Goal: Information Seeking & Learning: Understand process/instructions

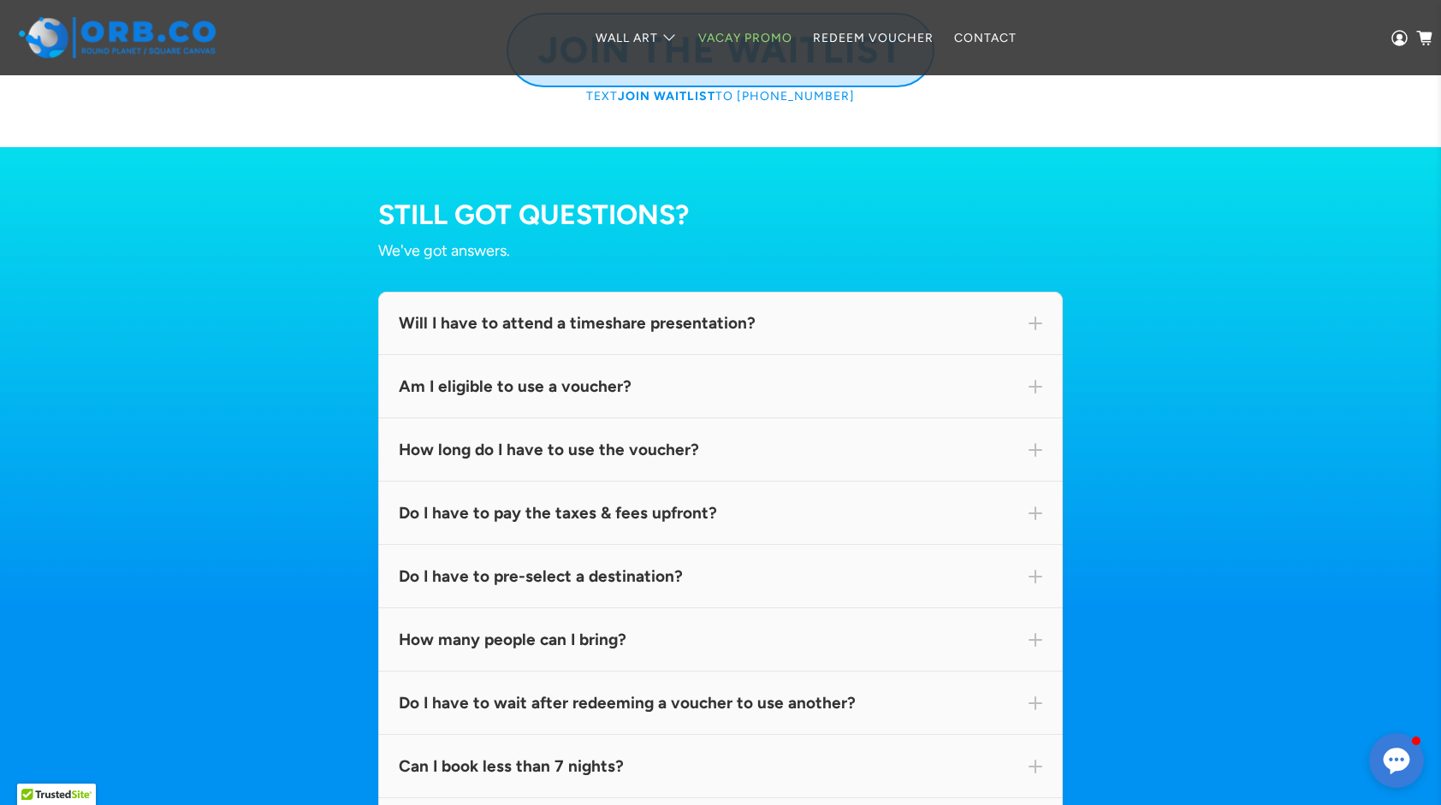
scroll to position [9416, 0]
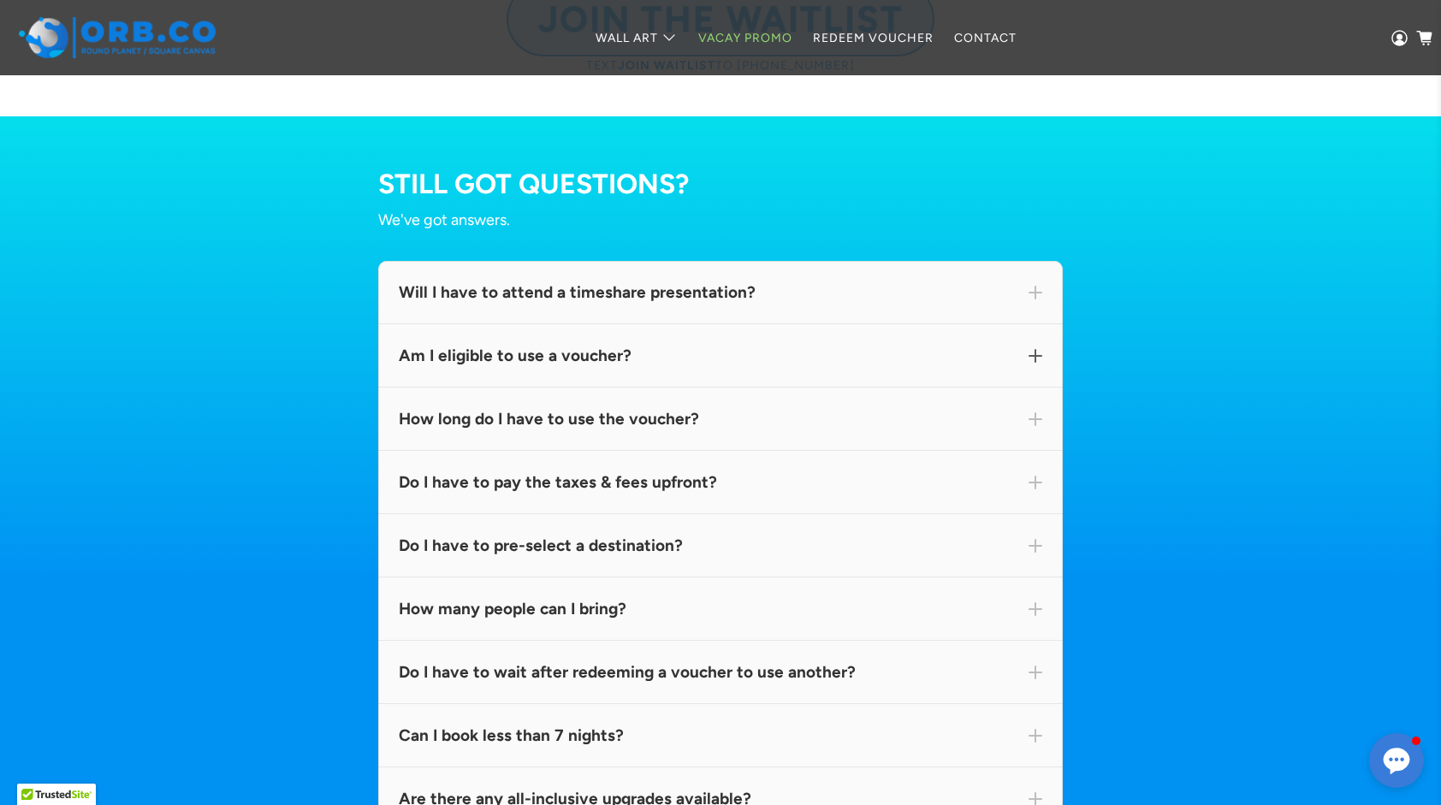
click at [775, 367] on div "Am I eligible to use a voucher?" at bounding box center [721, 356] width 644 height 22
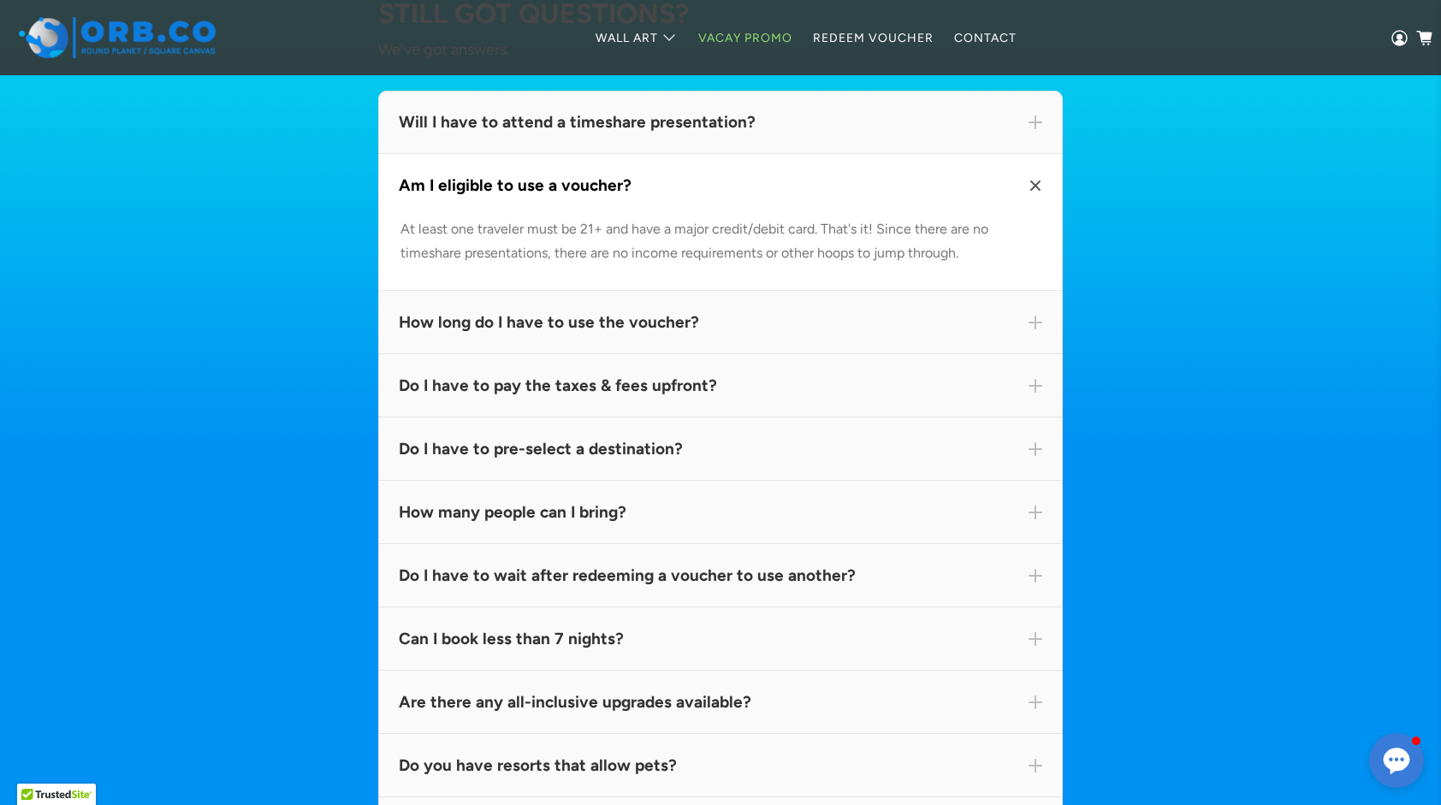
scroll to position [9588, 0]
click at [774, 353] on div "How long do I have to use the voucher?" at bounding box center [720, 321] width 685 height 63
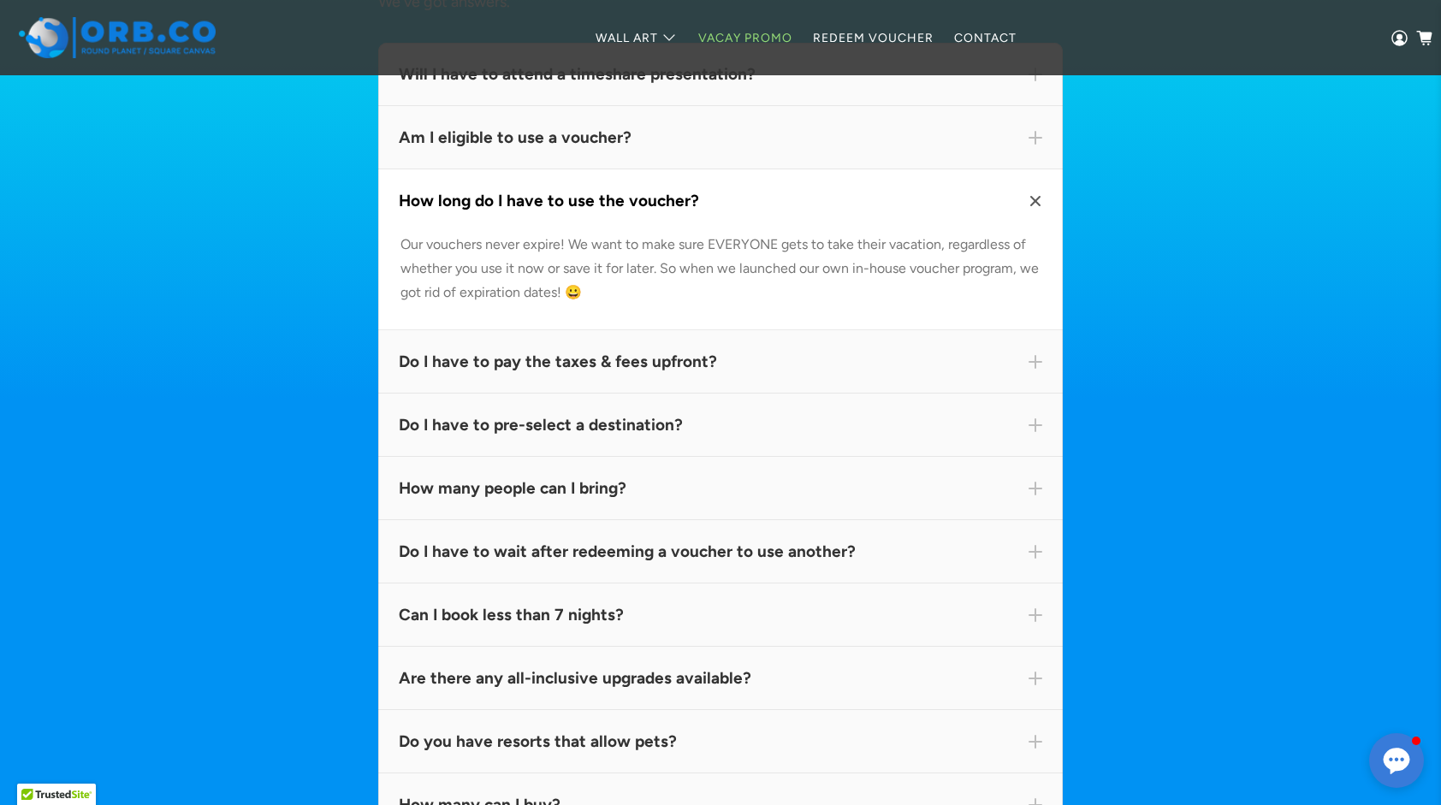
scroll to position [9673, 0]
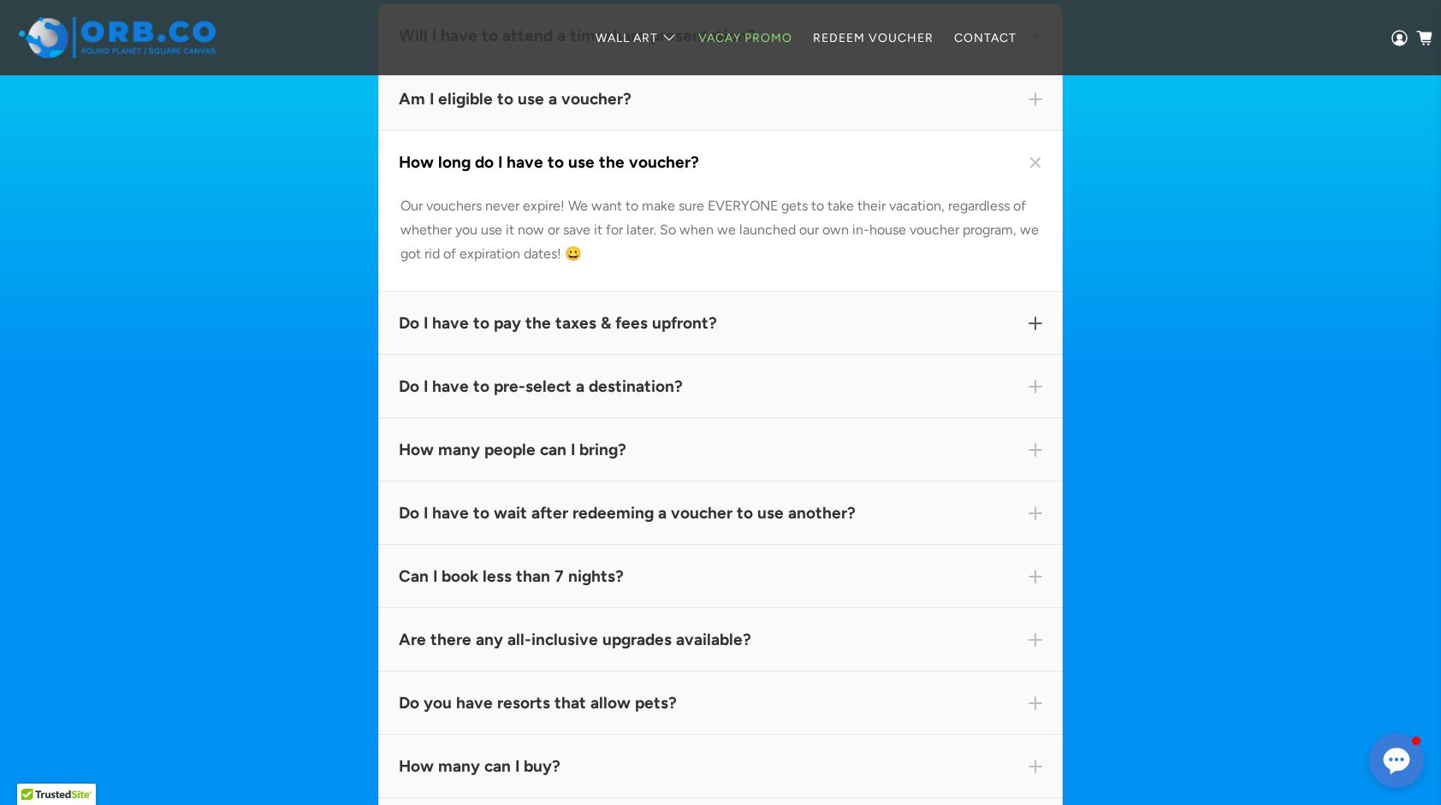
click at [774, 355] on div "Do I have to pay the taxes & fees upfront?" at bounding box center [720, 323] width 685 height 63
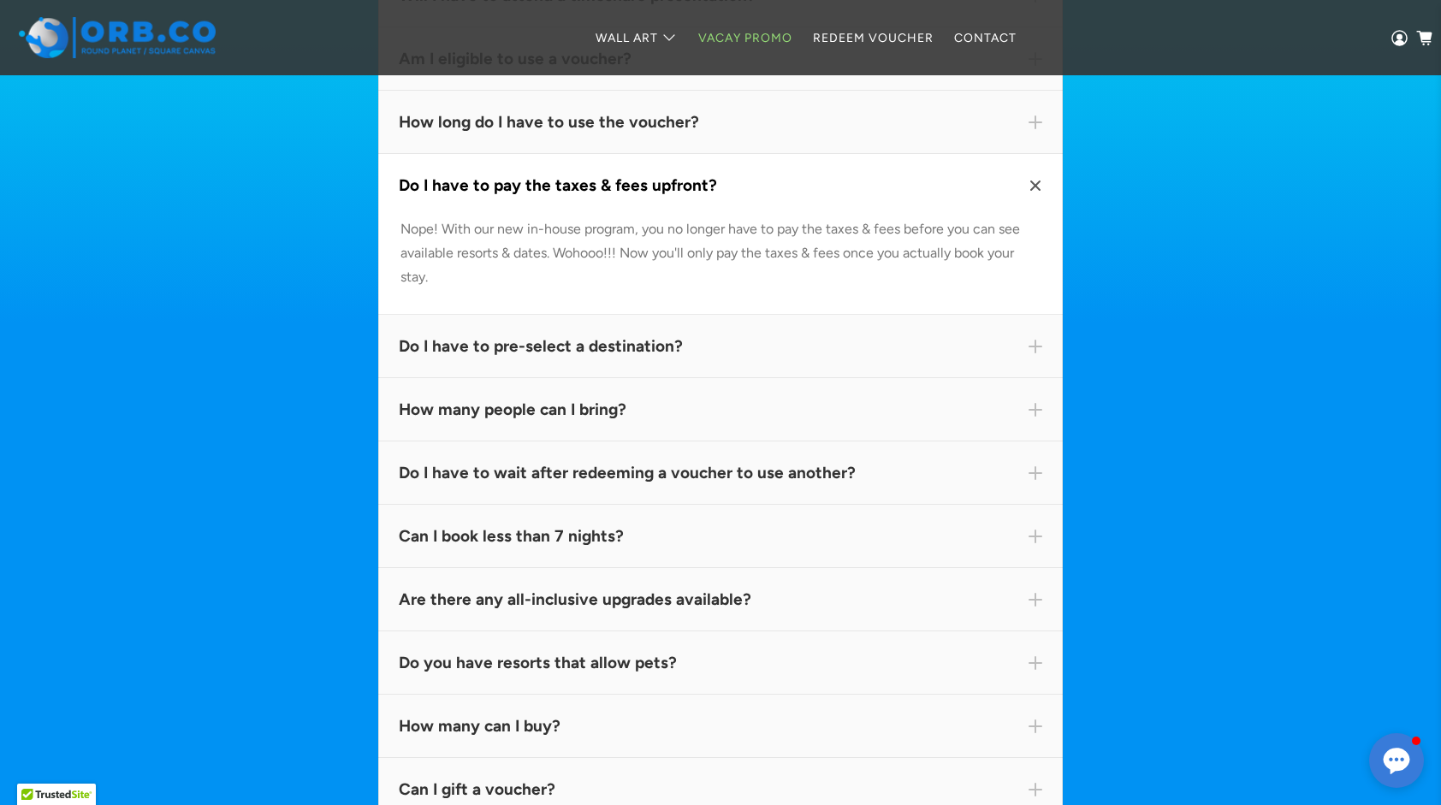
scroll to position [9759, 0]
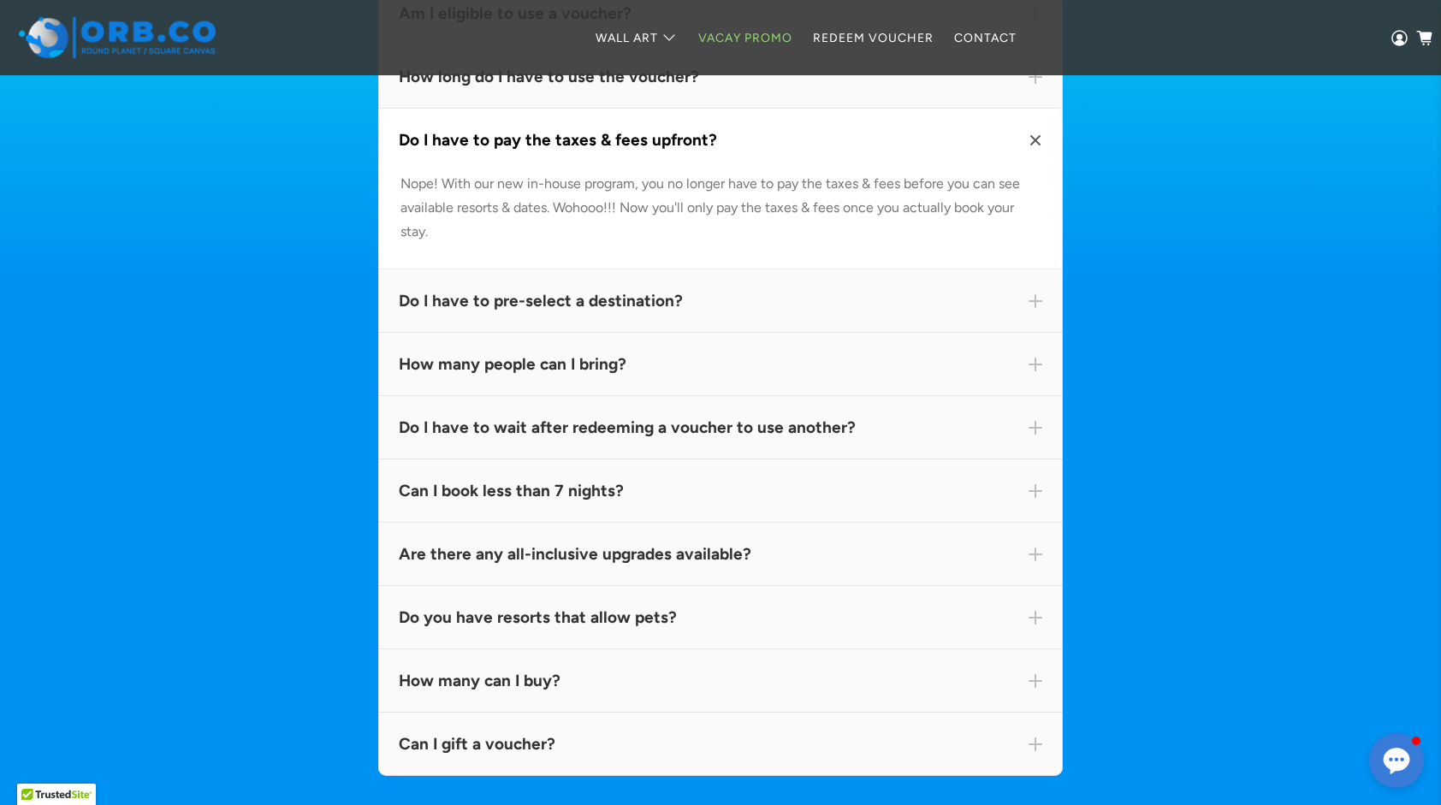
click at [774, 371] on div "How many people can I bring?" at bounding box center [720, 364] width 685 height 63
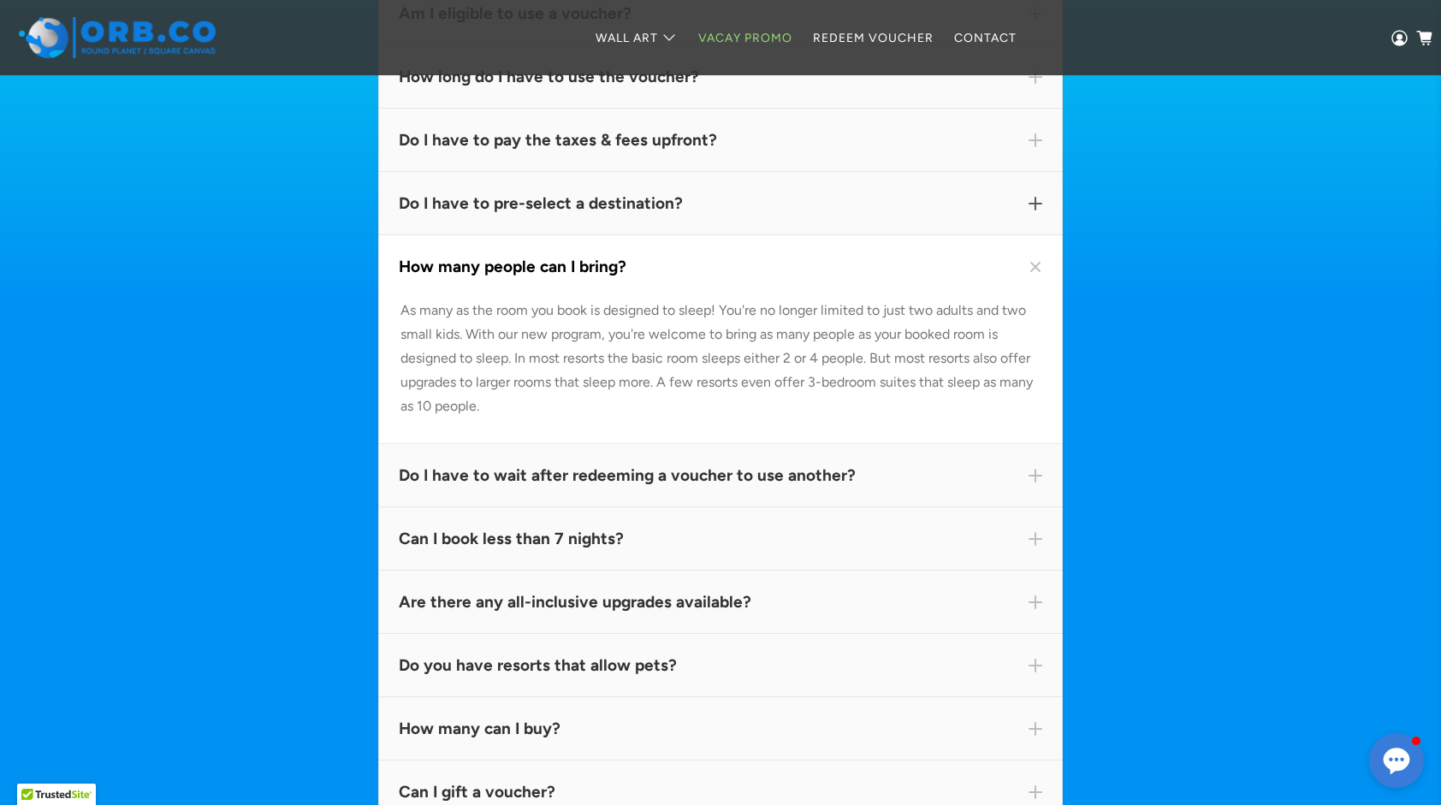
click at [719, 215] on div "Do I have to pre-select a destination?" at bounding box center [721, 204] width 644 height 22
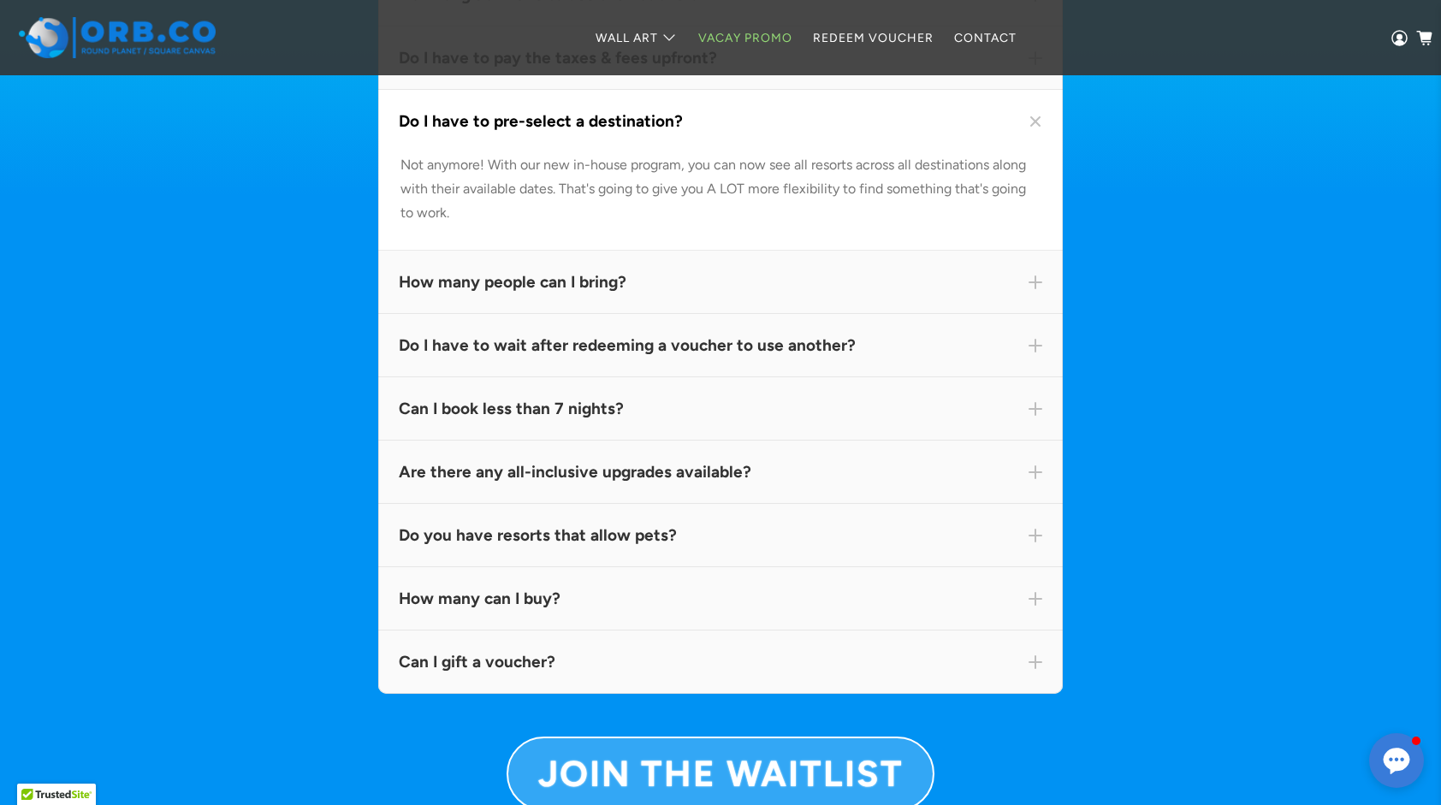
scroll to position [9930, 0]
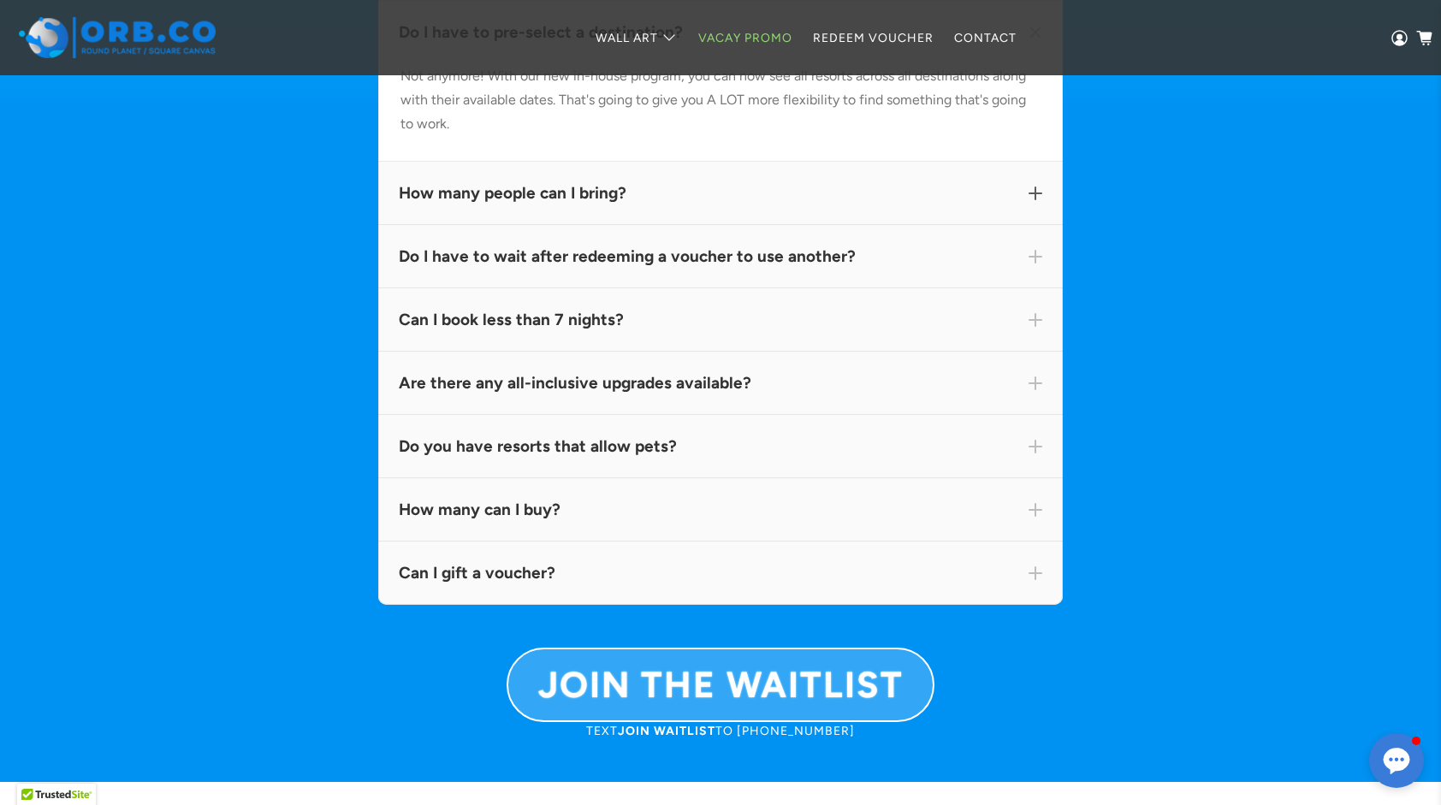
click at [717, 225] on div "How many people can I bring?" at bounding box center [720, 193] width 685 height 63
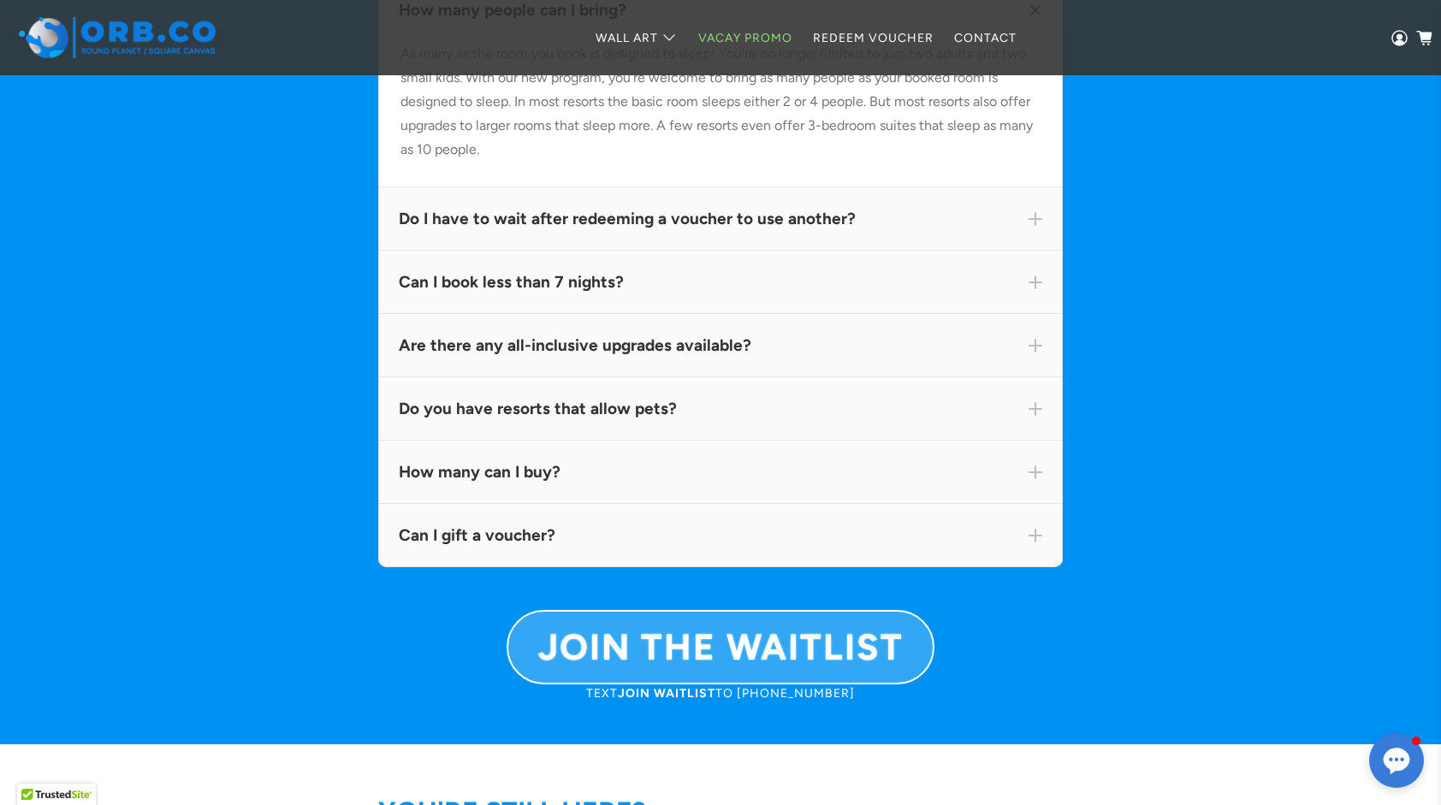
scroll to position [10015, 0]
click at [705, 251] on div "Do I have to wait after redeeming a voucher to use another?" at bounding box center [720, 218] width 685 height 63
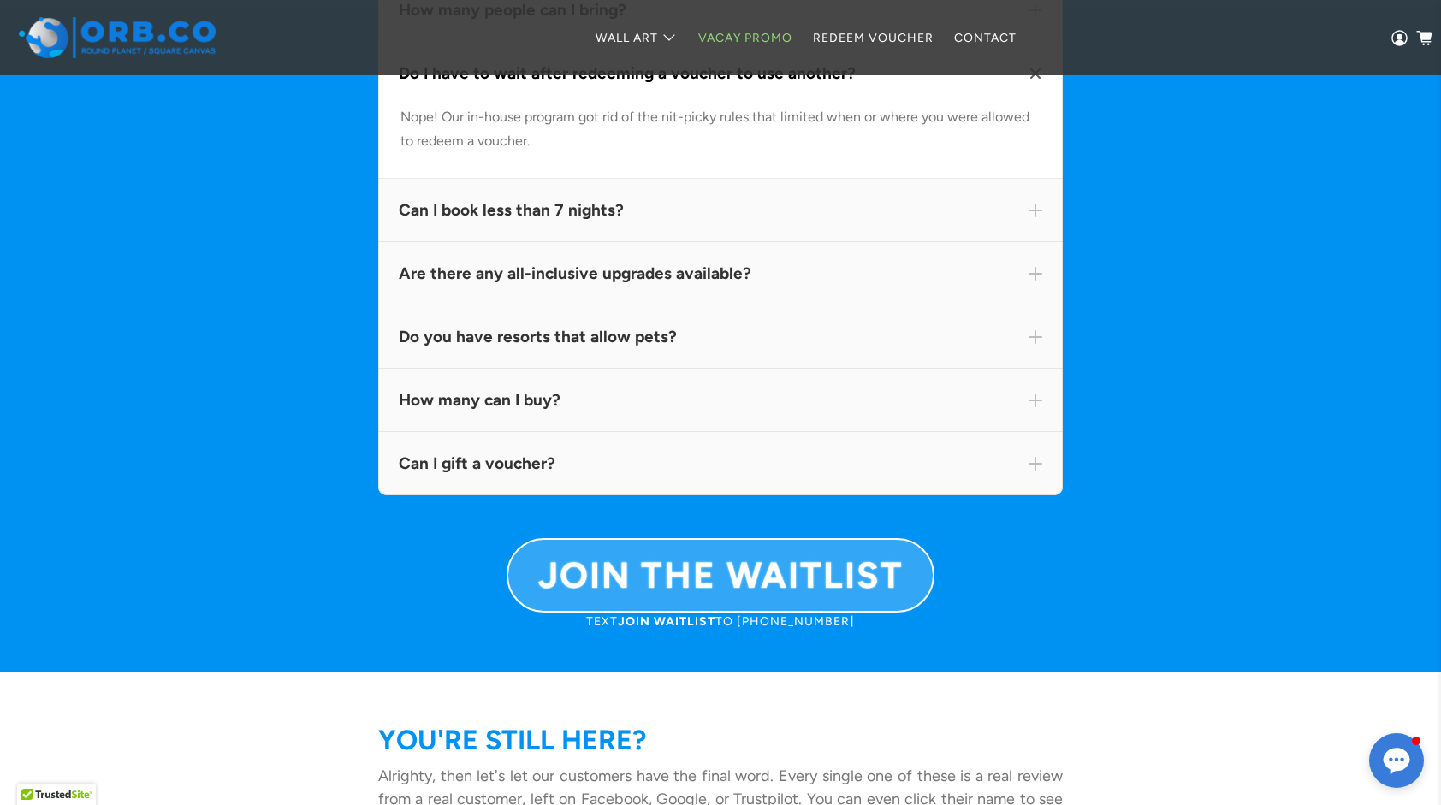
click at [705, 242] on div "Can I book less than 7 nights?" at bounding box center [720, 210] width 685 height 63
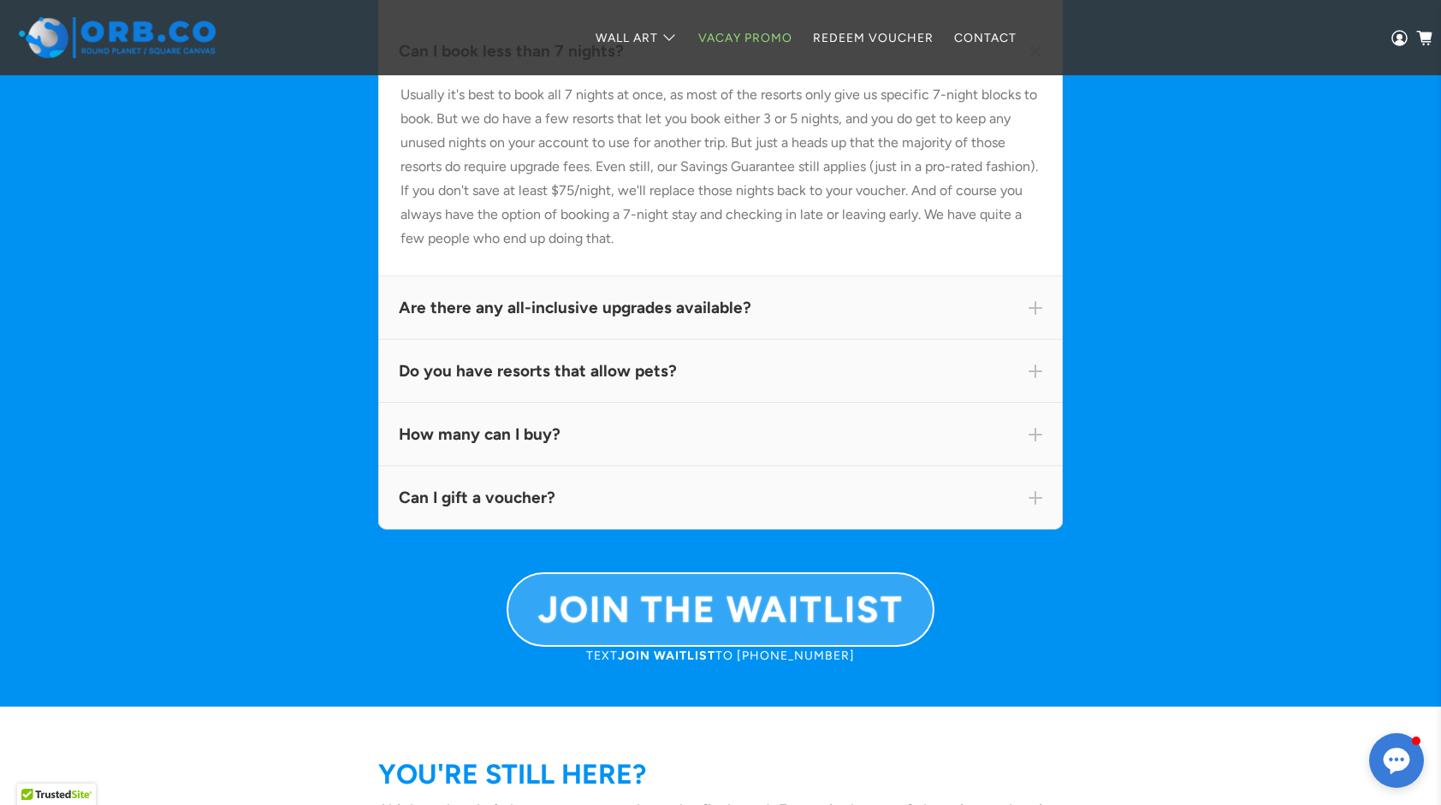
scroll to position [10101, 0]
click at [695, 446] on div "How many can I buy?" at bounding box center [721, 435] width 644 height 22
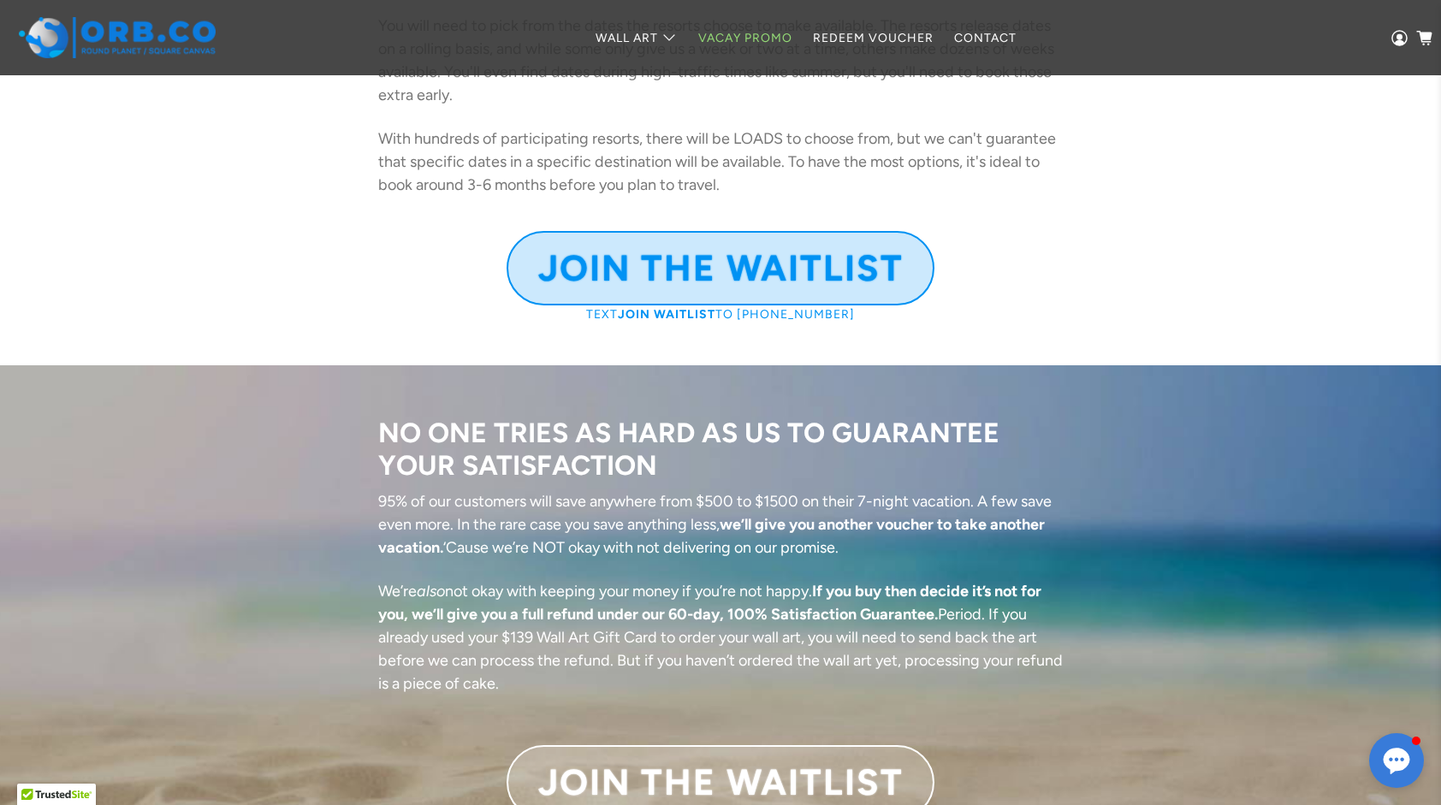
scroll to position [2998, 0]
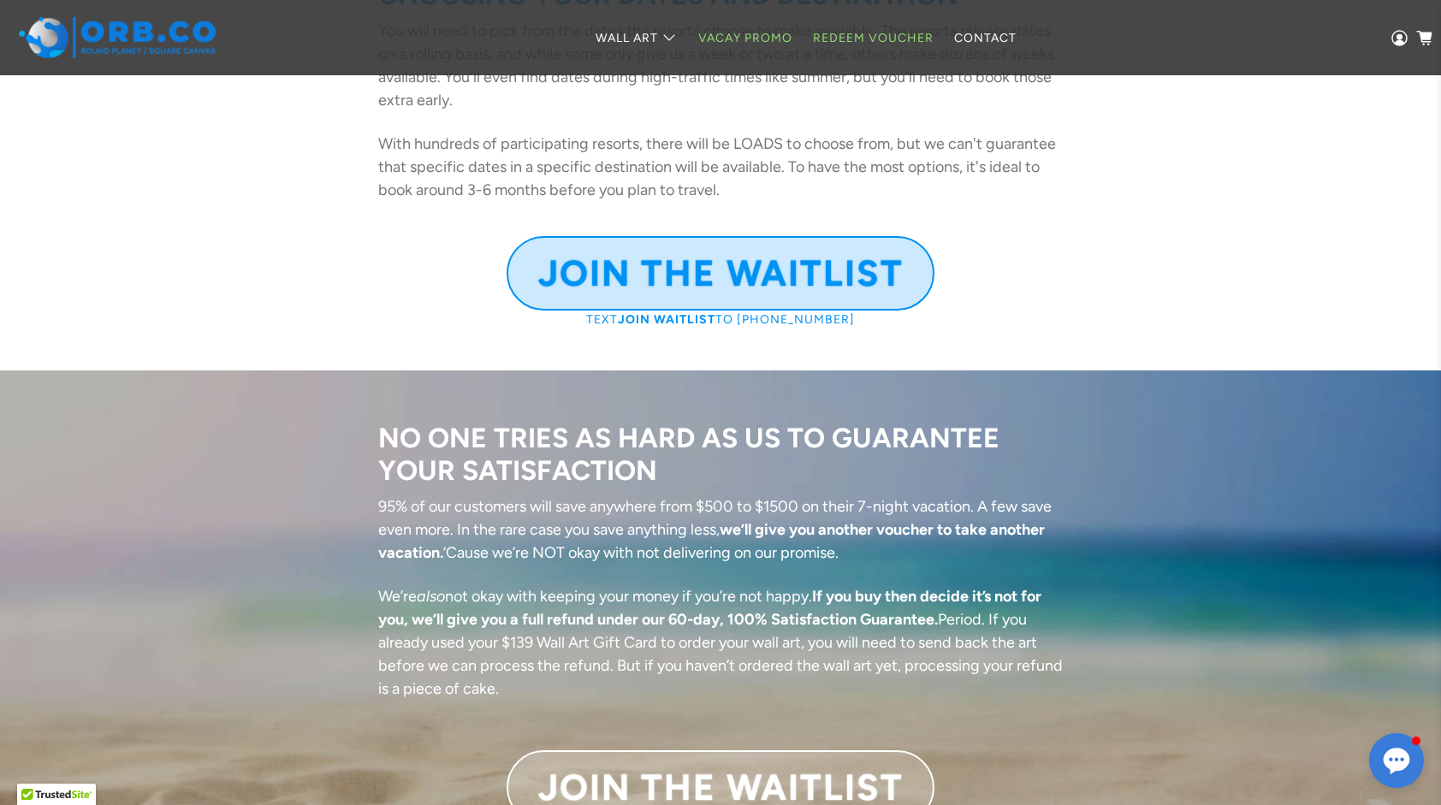
click at [852, 43] on link "Redeem Voucher" at bounding box center [873, 37] width 141 height 45
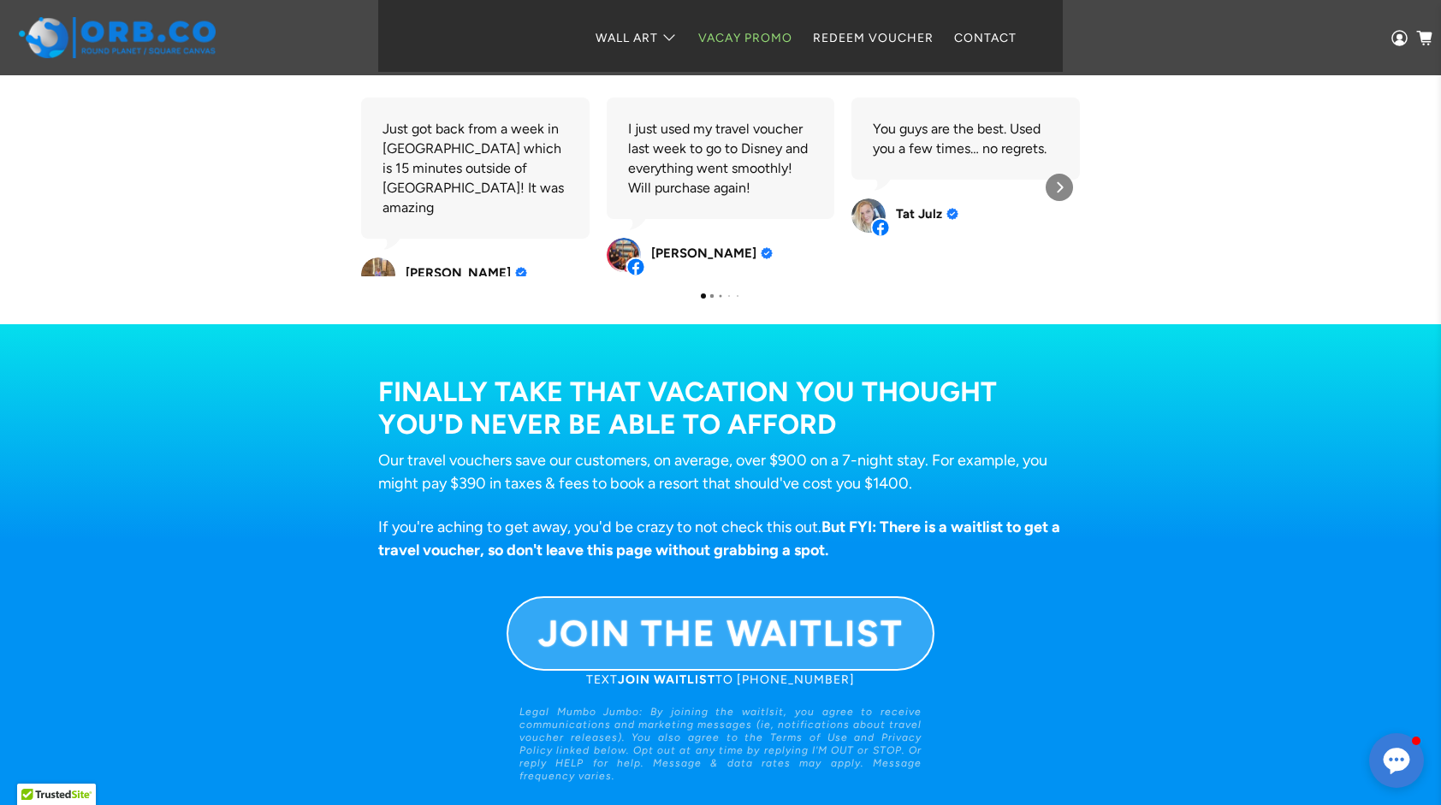
scroll to position [1030, 0]
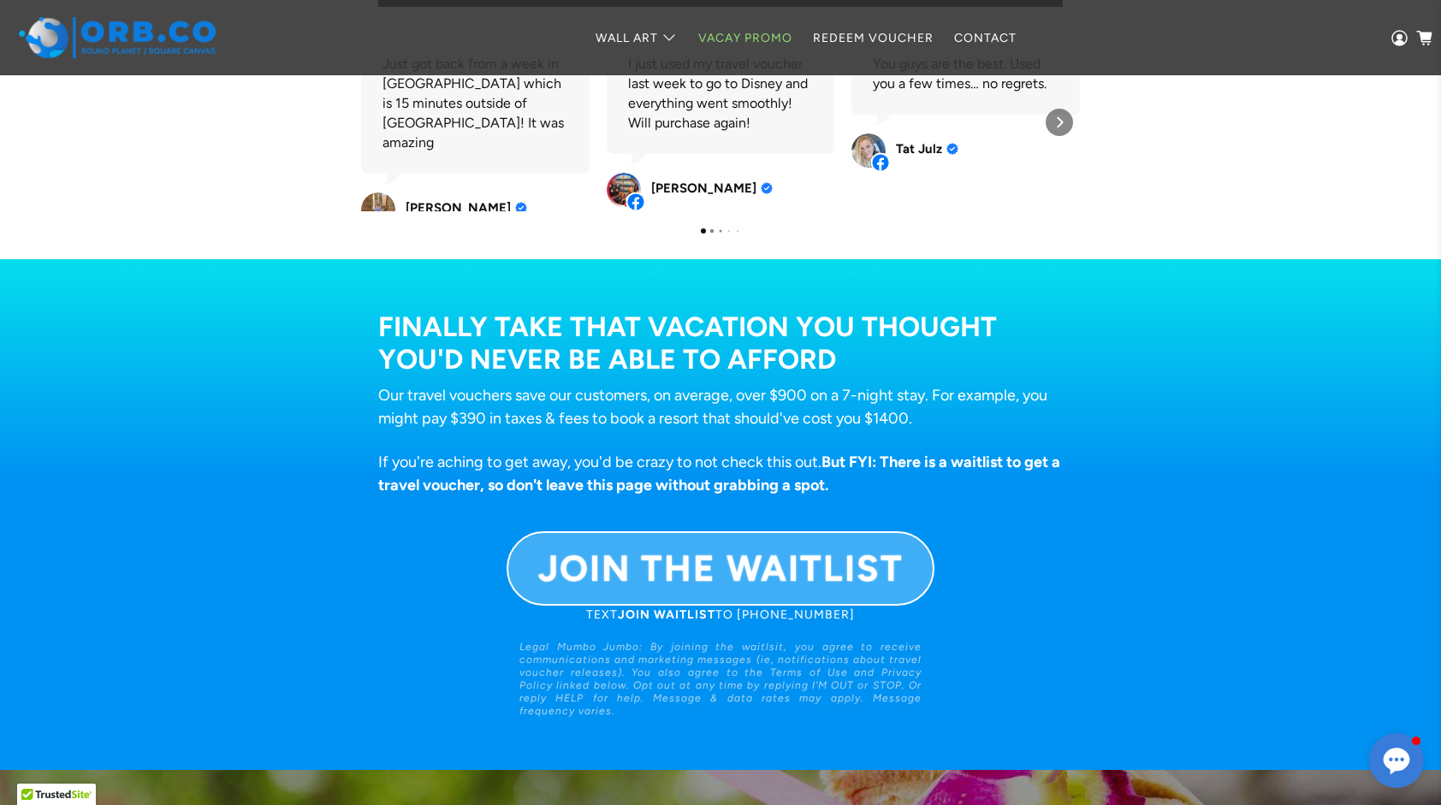
click at [750, 573] on b "JOIN THE WAITLIST" at bounding box center [720, 569] width 365 height 44
